Goal: Task Accomplishment & Management: Manage account settings

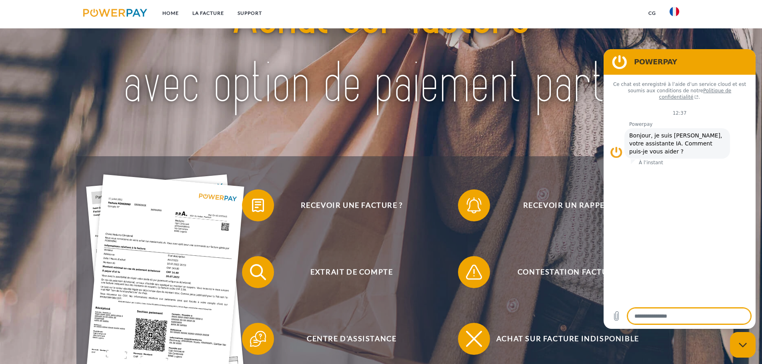
scroll to position [80, 0]
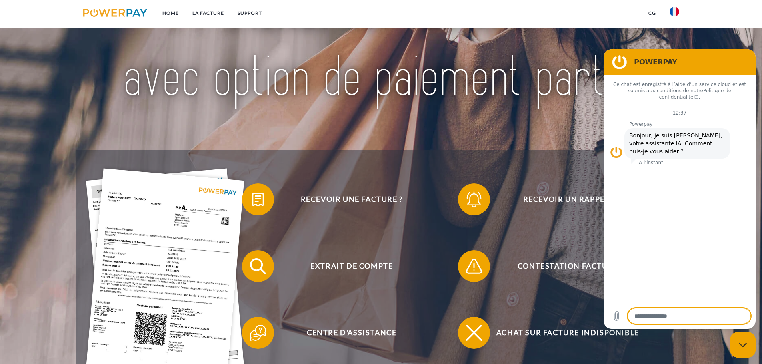
click at [691, 63] on h2 "POWERPAY" at bounding box center [691, 62] width 114 height 10
click at [618, 57] on figure at bounding box center [620, 62] width 16 height 16
click at [617, 62] on figure at bounding box center [620, 62] width 16 height 16
click at [479, 110] on img at bounding box center [380, 43] width 537 height 175
click at [744, 344] on icon "Fermer la fenêtre de messagerie" at bounding box center [743, 345] width 8 height 5
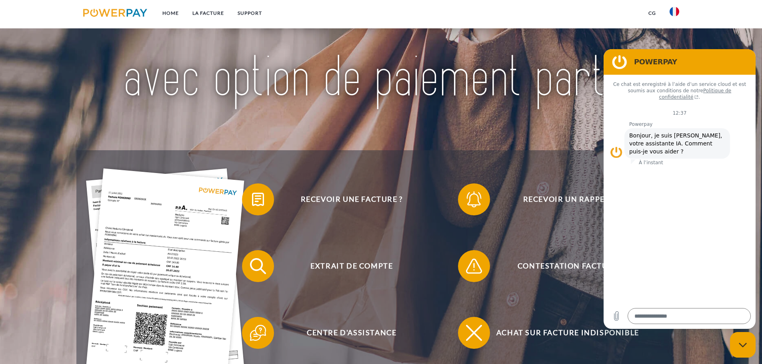
type textarea "*"
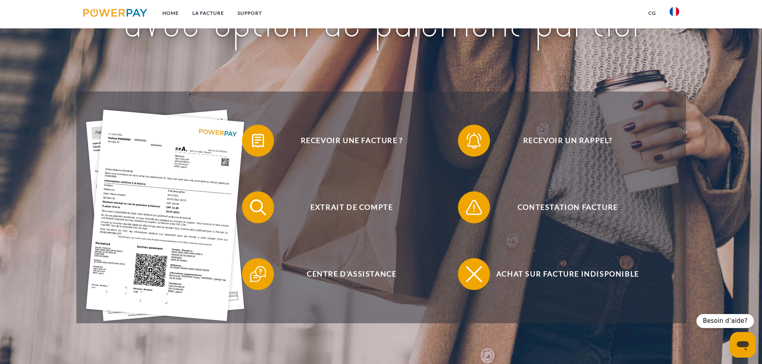
scroll to position [160, 0]
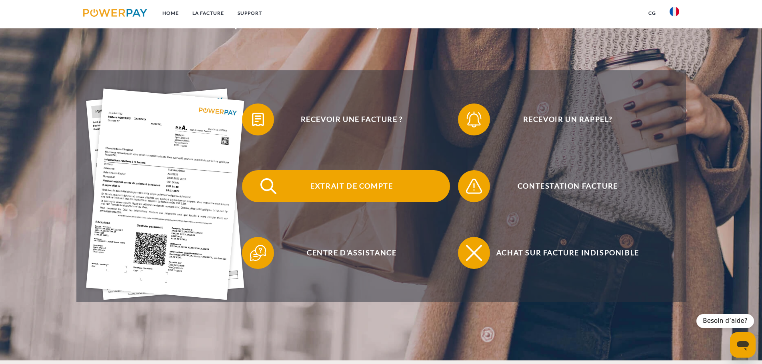
click at [278, 189] on img at bounding box center [268, 186] width 20 height 20
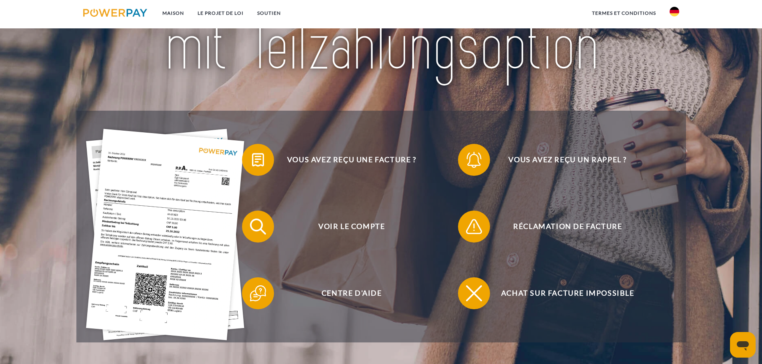
scroll to position [120, 0]
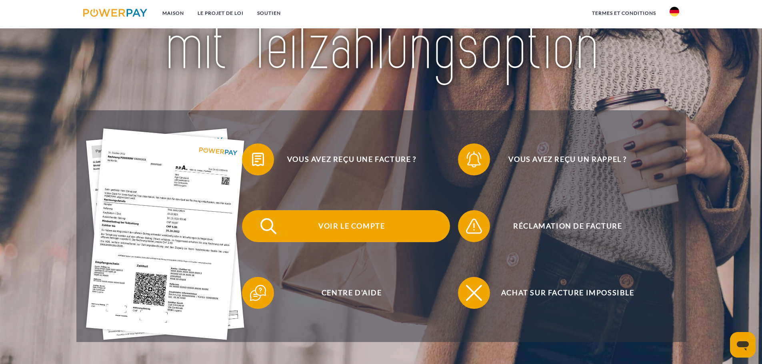
click at [357, 225] on font "Voir le compte" at bounding box center [351, 226] width 66 height 9
